Goal: Find specific page/section: Find specific page/section

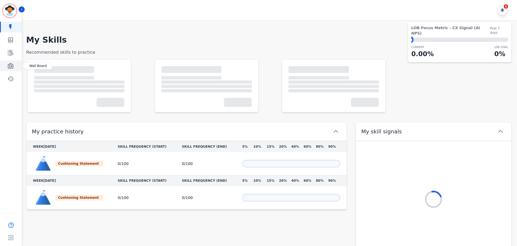
click at [10, 65] on icon "Sidebar" at bounding box center [10, 66] width 5 height 6
